Goal: Navigation & Orientation: Find specific page/section

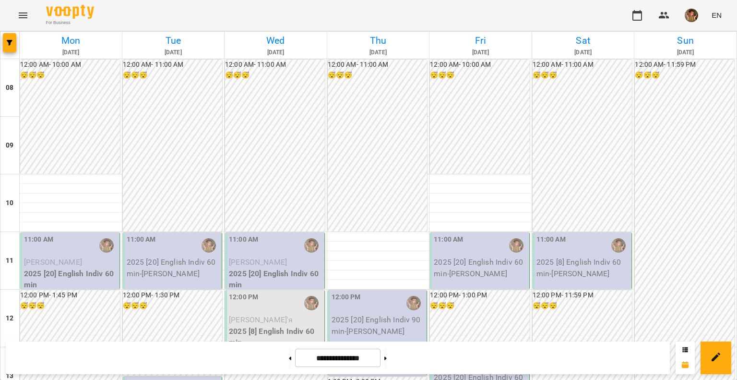
scroll to position [240, 0]
click at [690, 13] on img "button" at bounding box center [691, 15] width 13 height 13
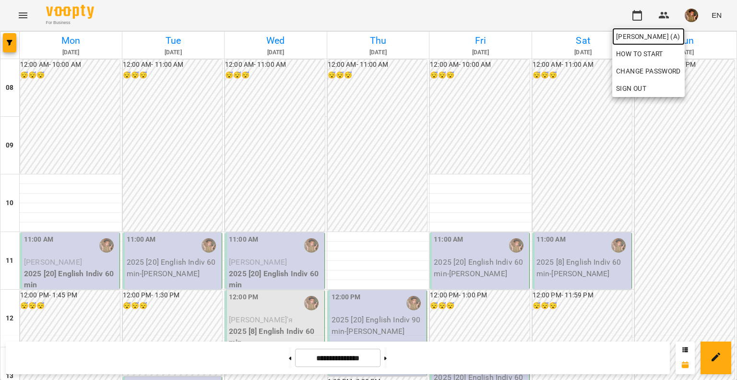
click at [676, 35] on span "[PERSON_NAME] (а)" at bounding box center [648, 37] width 65 height 12
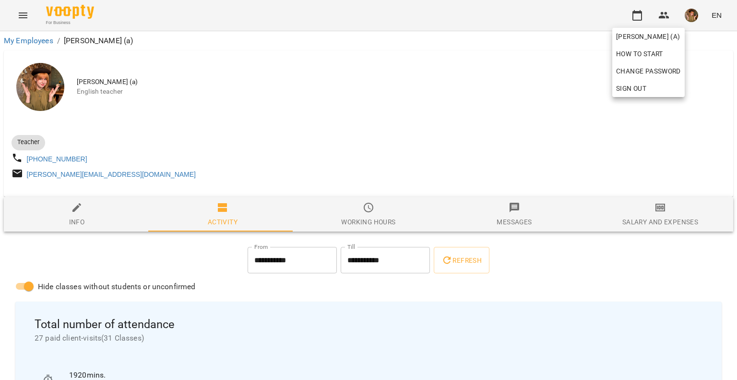
click at [581, 271] on div at bounding box center [368, 190] width 737 height 380
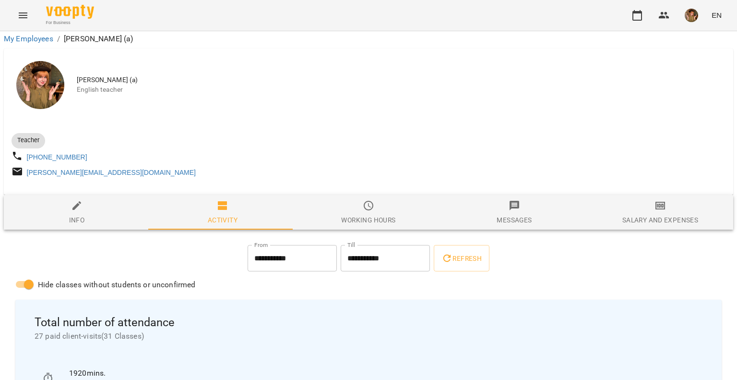
scroll to position [144, 0]
click at [697, 21] on span "button" at bounding box center [691, 15] width 13 height 13
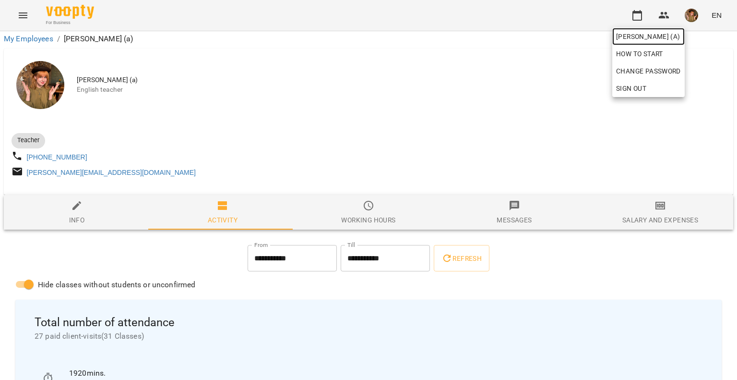
click at [651, 38] on span "[PERSON_NAME] (а)" at bounding box center [648, 37] width 65 height 12
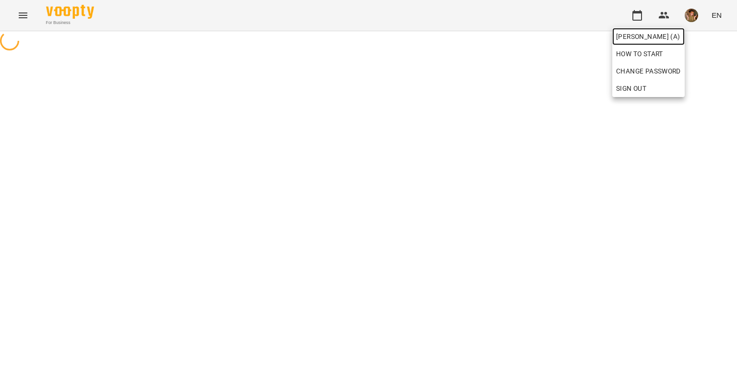
scroll to position [0, 0]
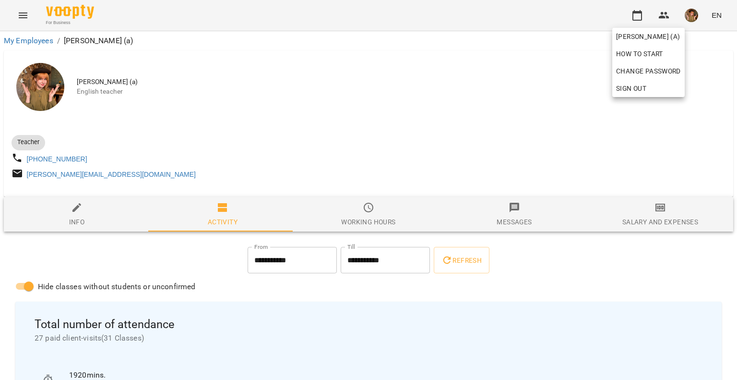
click at [62, 10] on div at bounding box center [368, 190] width 737 height 380
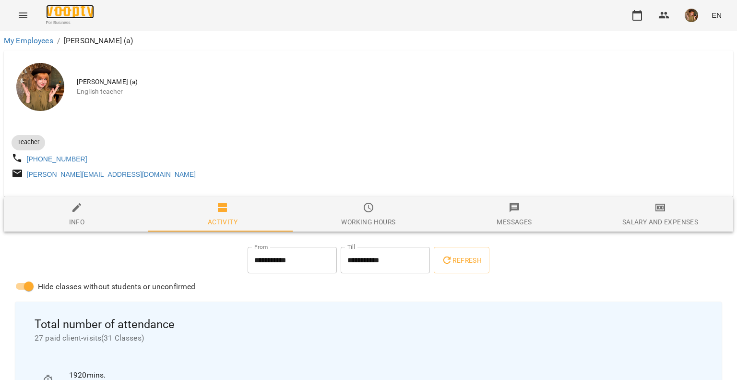
click at [61, 10] on img at bounding box center [70, 12] width 48 height 14
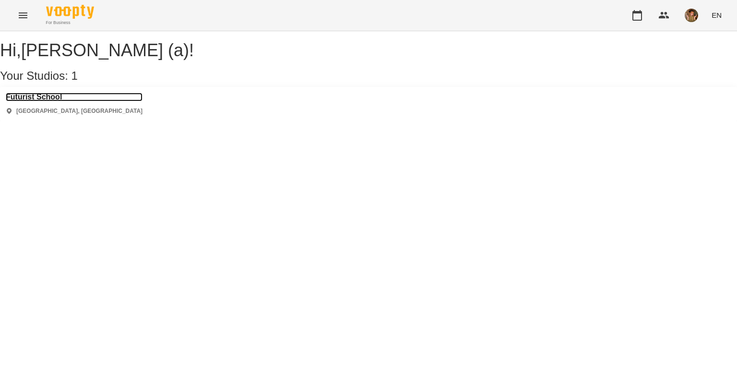
click at [36, 101] on h3 "Futurist School" at bounding box center [74, 97] width 137 height 9
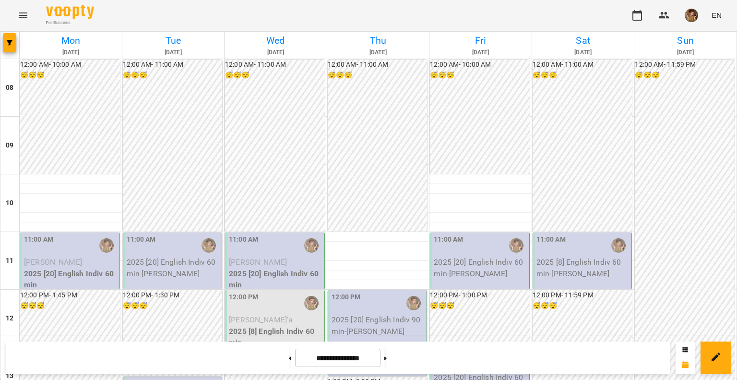
scroll to position [432, 0]
drag, startPoint x: 438, startPoint y: 250, endPoint x: 347, endPoint y: 149, distance: 135.9
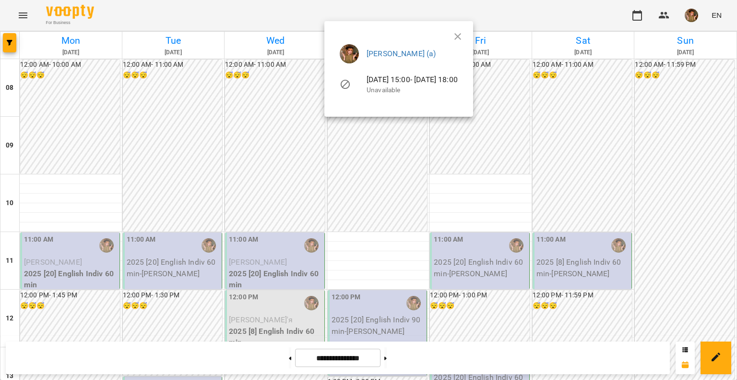
click at [453, 250] on div at bounding box center [368, 190] width 737 height 380
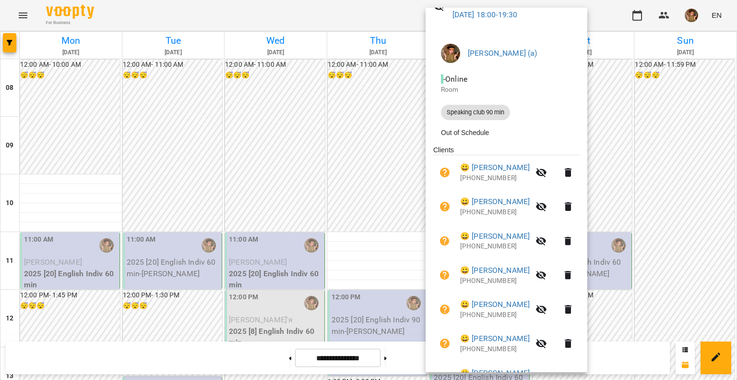
scroll to position [0, 0]
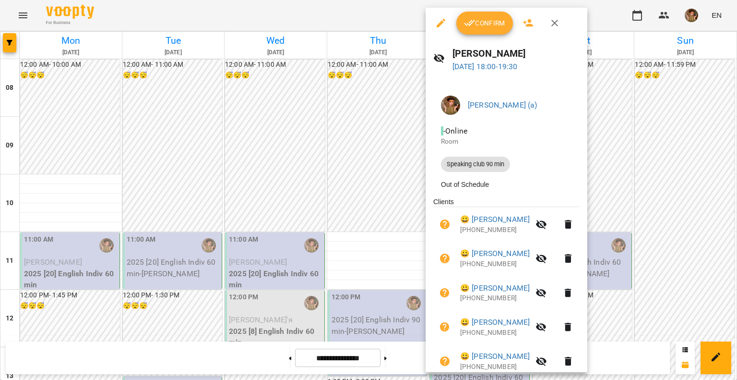
click at [552, 24] on icon "button" at bounding box center [554, 23] width 7 height 7
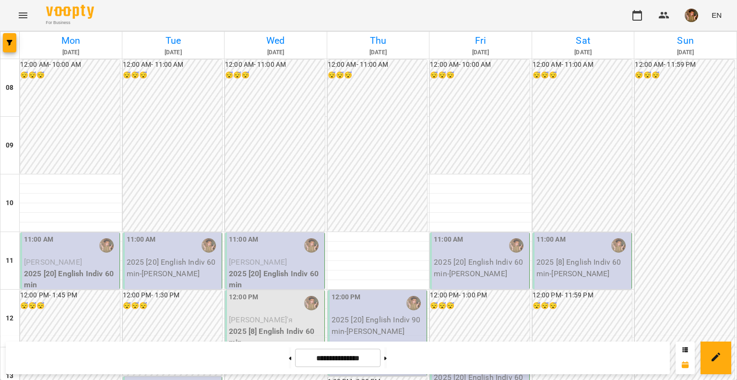
click at [692, 14] on img "button" at bounding box center [691, 15] width 13 height 13
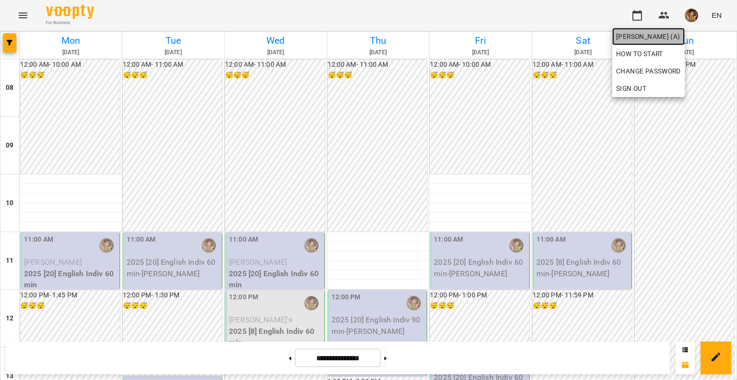
click at [680, 44] on link "[PERSON_NAME] (а)" at bounding box center [648, 36] width 72 height 17
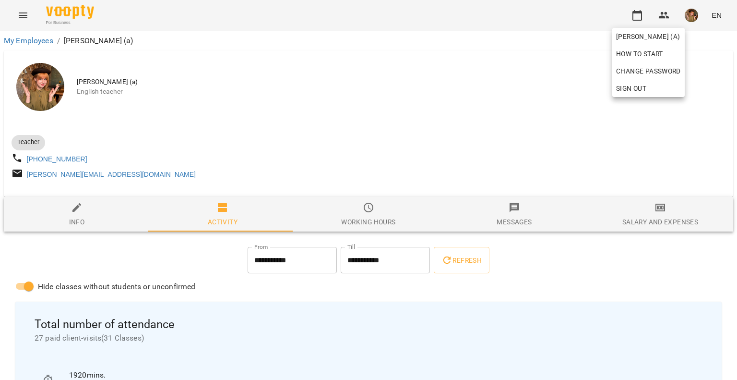
click at [560, 260] on div at bounding box center [368, 190] width 737 height 380
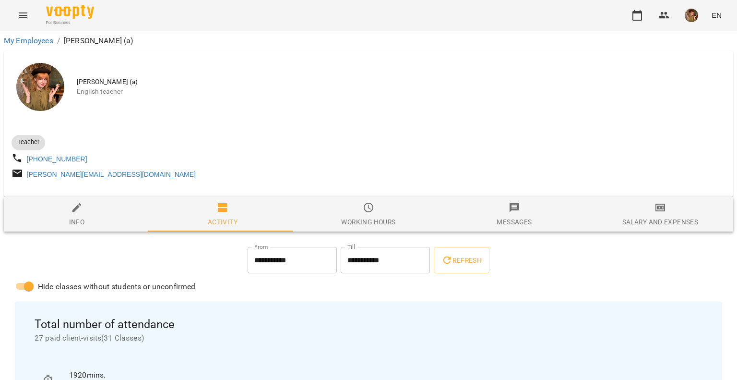
click at [74, 7] on img at bounding box center [70, 12] width 48 height 14
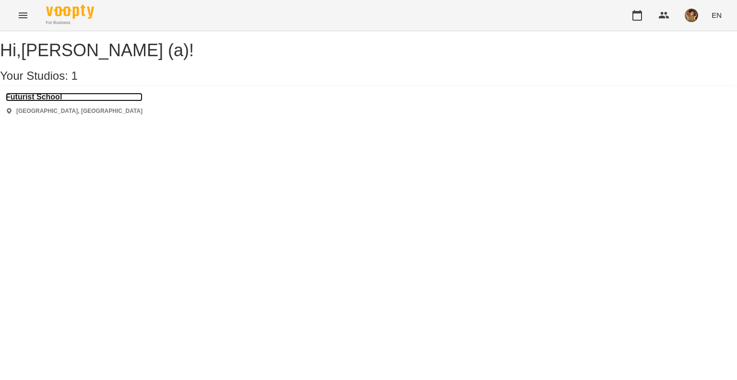
click at [37, 101] on h3 "Futurist School" at bounding box center [74, 97] width 137 height 9
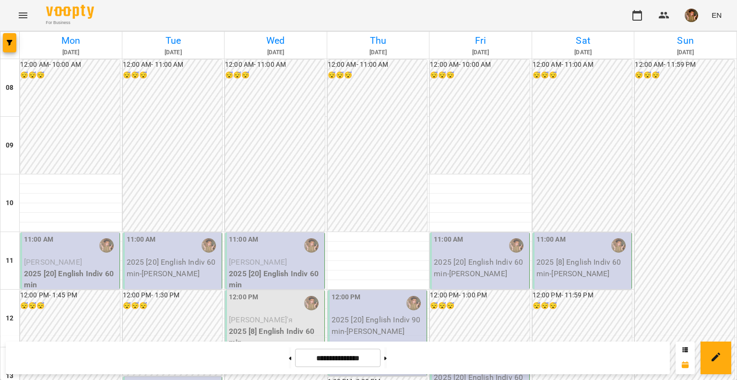
scroll to position [480, 0]
